Goal: Consume media (video, audio)

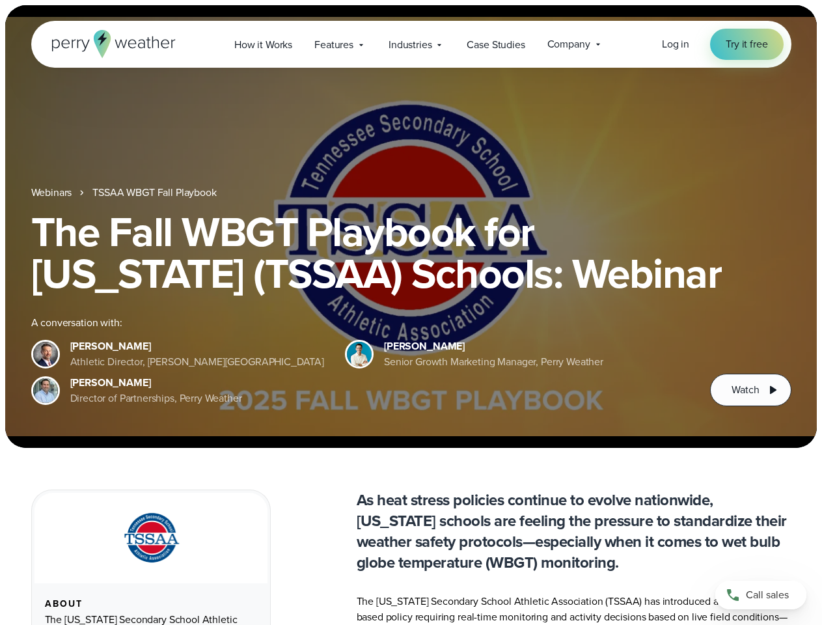
click at [411, 312] on div "The Fall WBGT Playbook for [US_STATE] (TSSAA) Schools: Webinar A conversation w…" at bounding box center [411, 308] width 760 height 195
click at [411, 44] on span "Industries" at bounding box center [410, 45] width 43 height 16
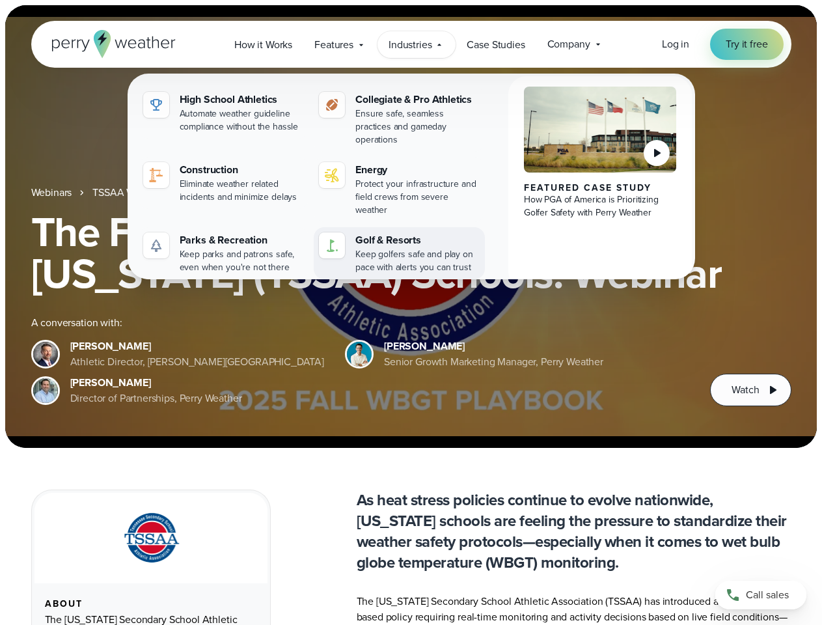
click at [411, 232] on div "Golf & Resorts" at bounding box center [417, 240] width 124 height 16
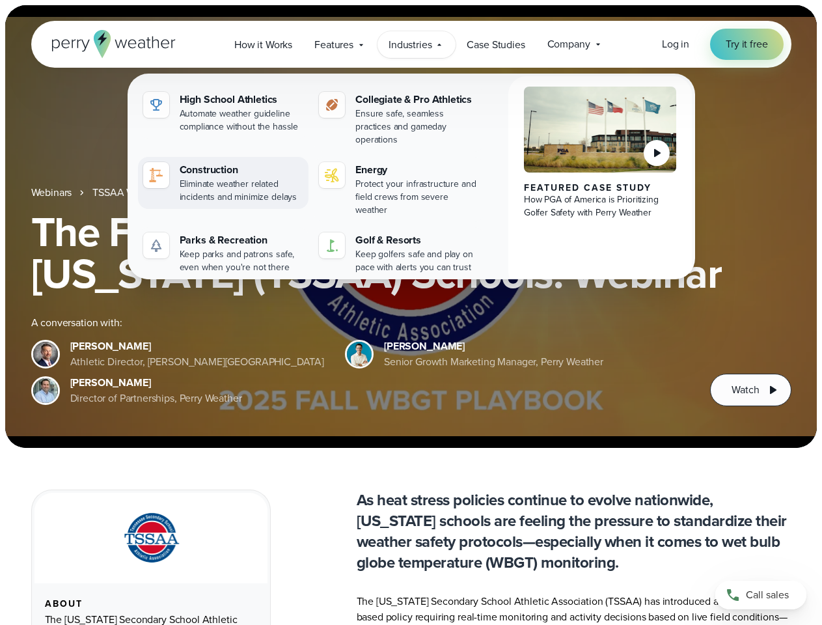
click at [156, 193] on link "Construction Eliminate weather related incidents and minimize delays" at bounding box center [223, 183] width 171 height 52
click at [750, 390] on span "Watch" at bounding box center [745, 390] width 27 height 16
